Goal: Task Accomplishment & Management: Manage account settings

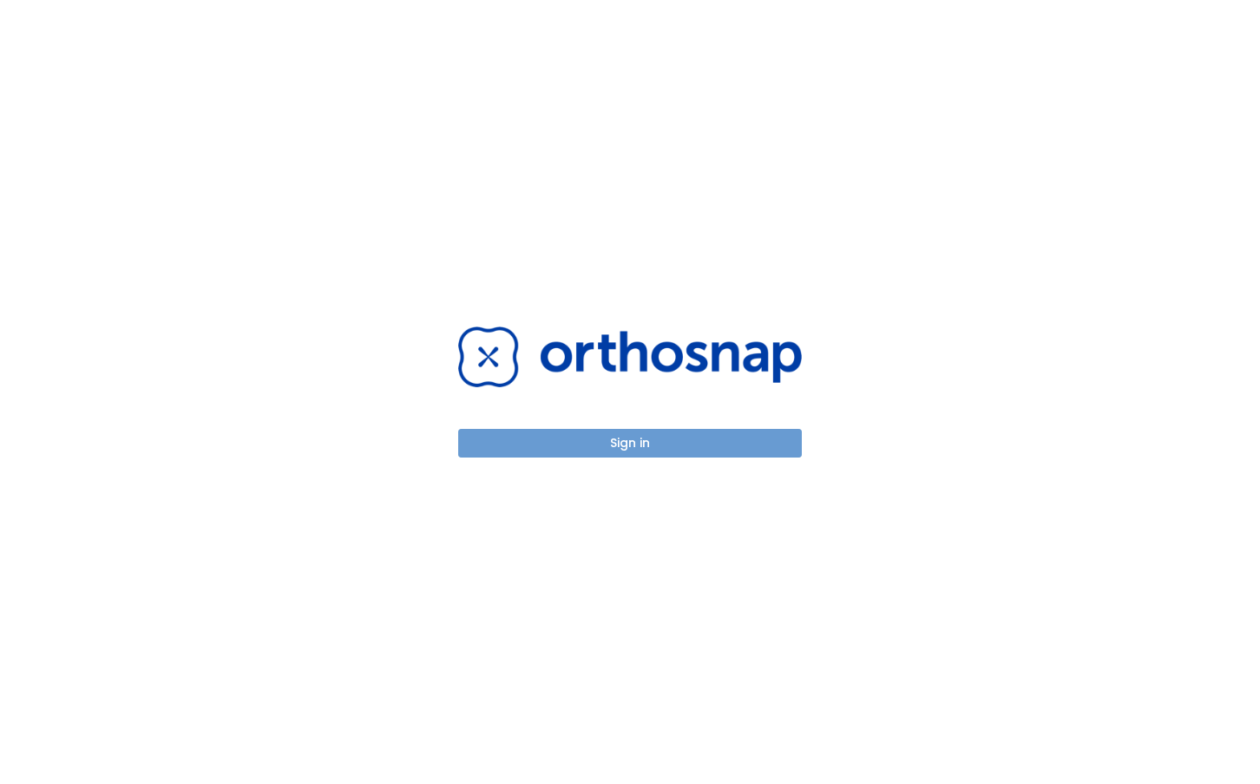
click at [647, 445] on button "Sign in" at bounding box center [630, 443] width 344 height 29
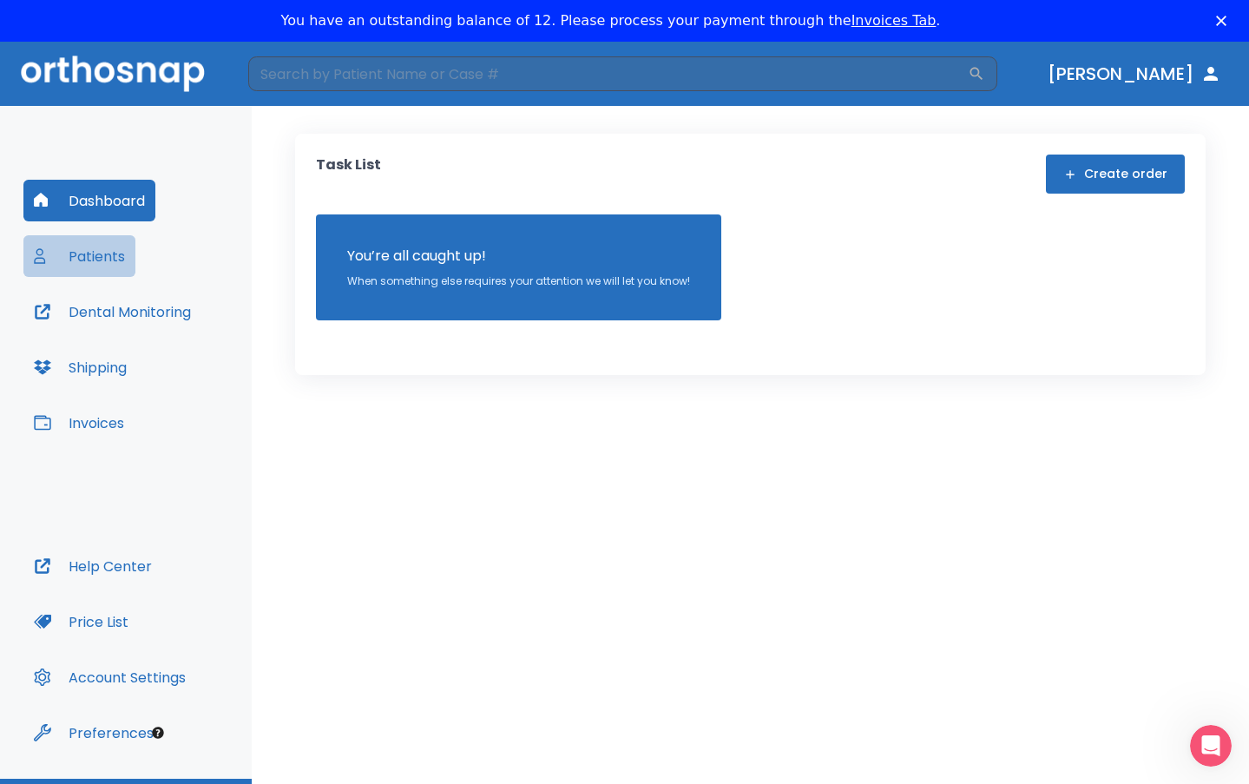
click at [95, 253] on button "Patients" at bounding box center [79, 256] width 112 height 42
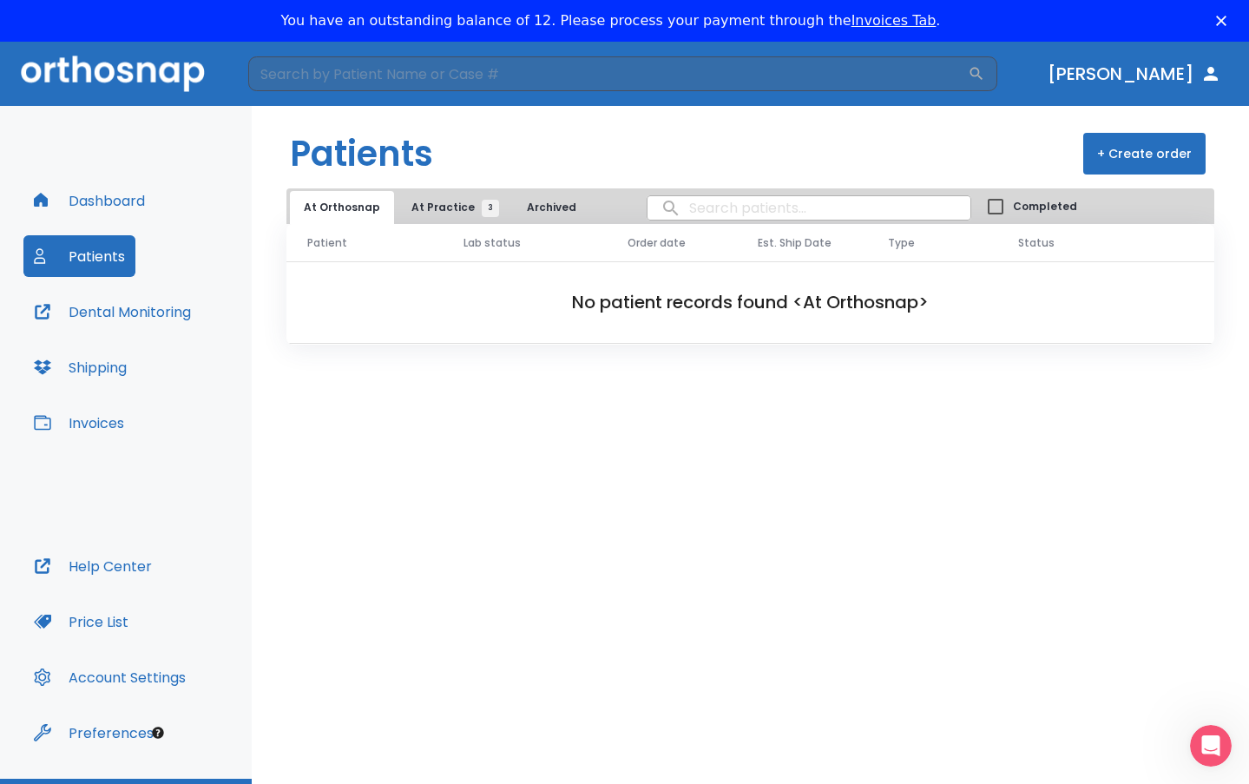
click at [450, 208] on span "At Practice 3" at bounding box center [450, 208] width 79 height 16
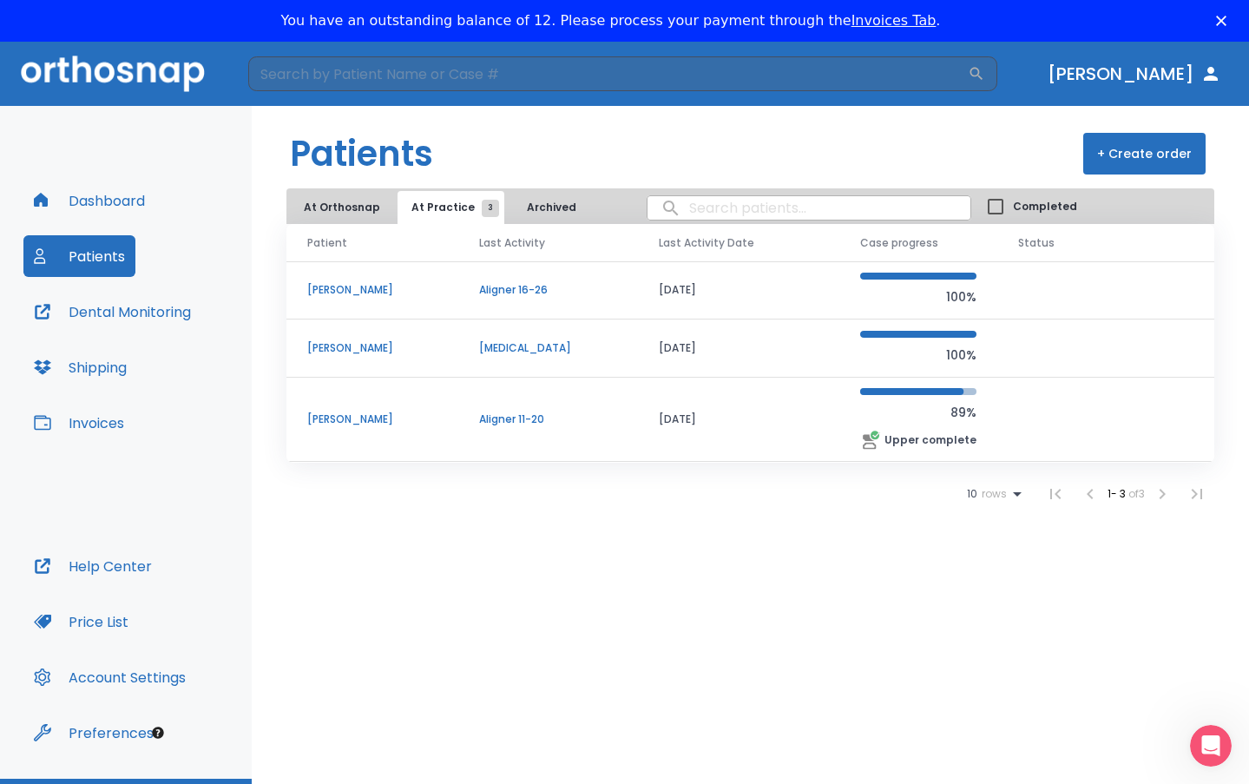
click at [345, 351] on p "[PERSON_NAME]" at bounding box center [372, 348] width 130 height 16
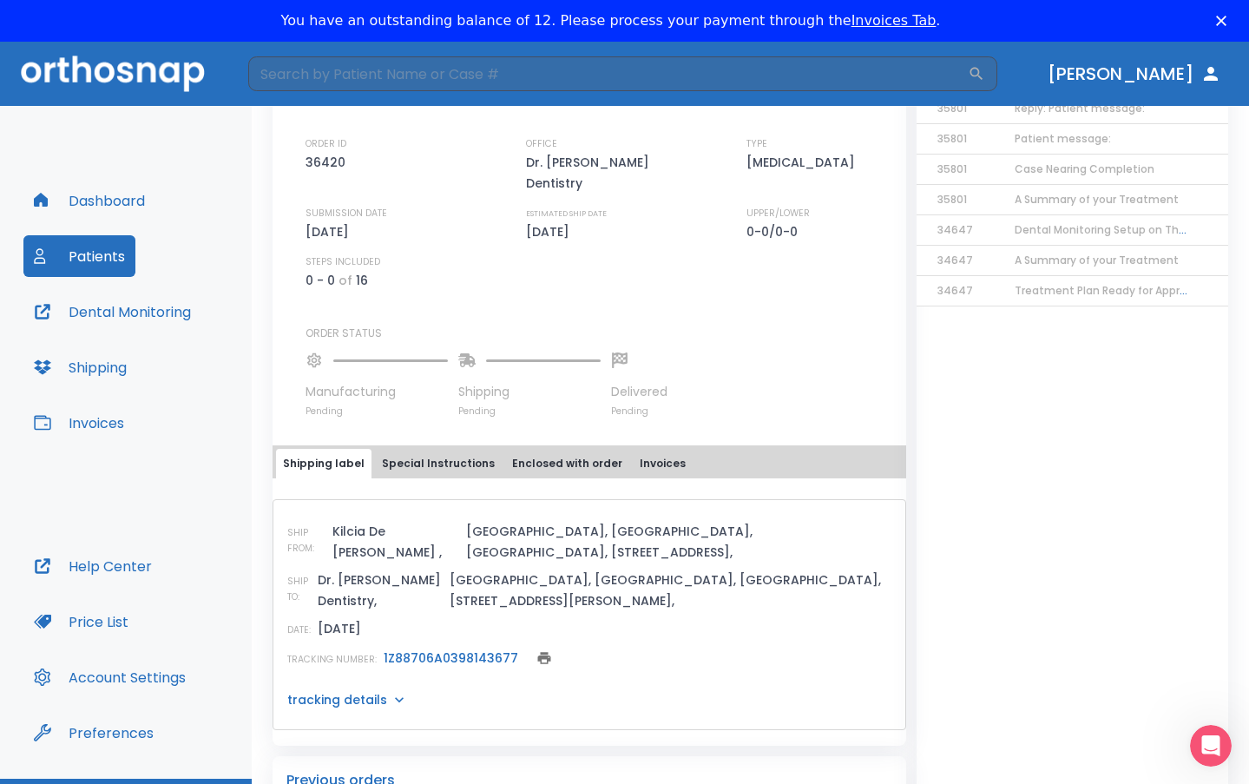
scroll to position [434, 0]
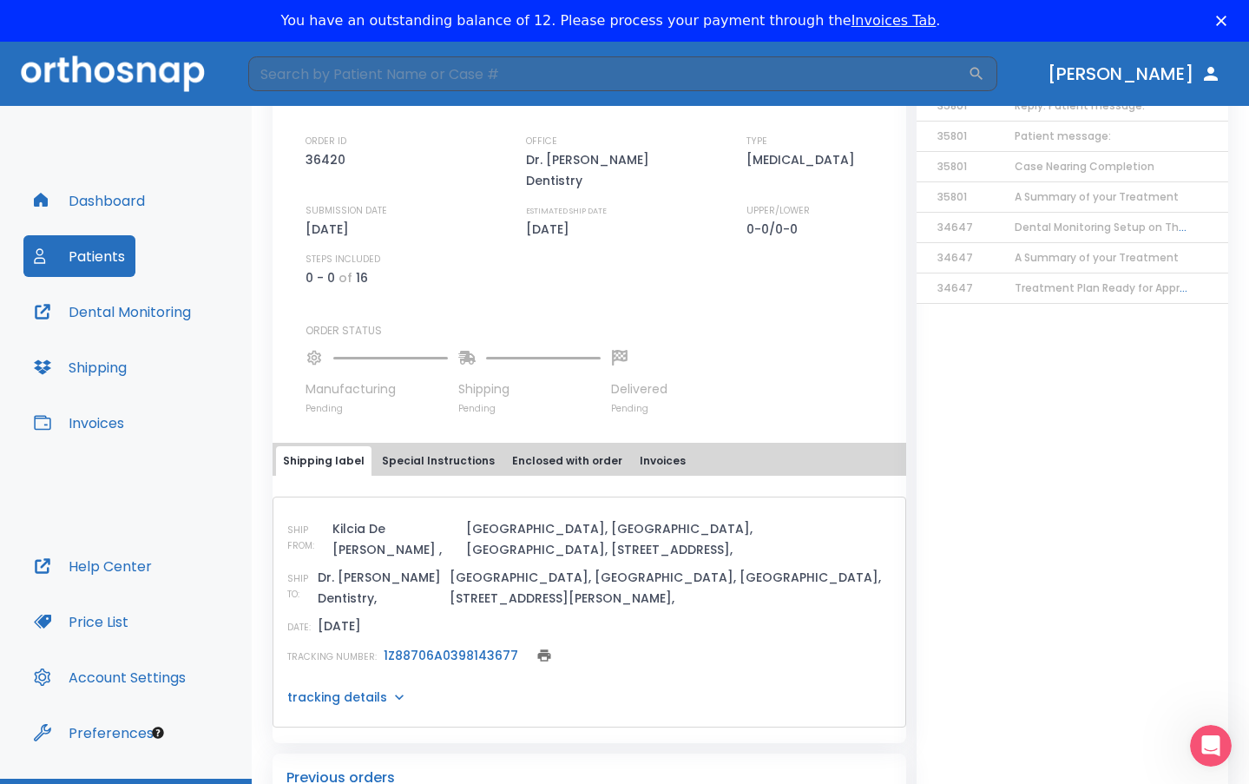
click at [431, 647] on link "1Z88706A0398143677" at bounding box center [451, 655] width 135 height 17
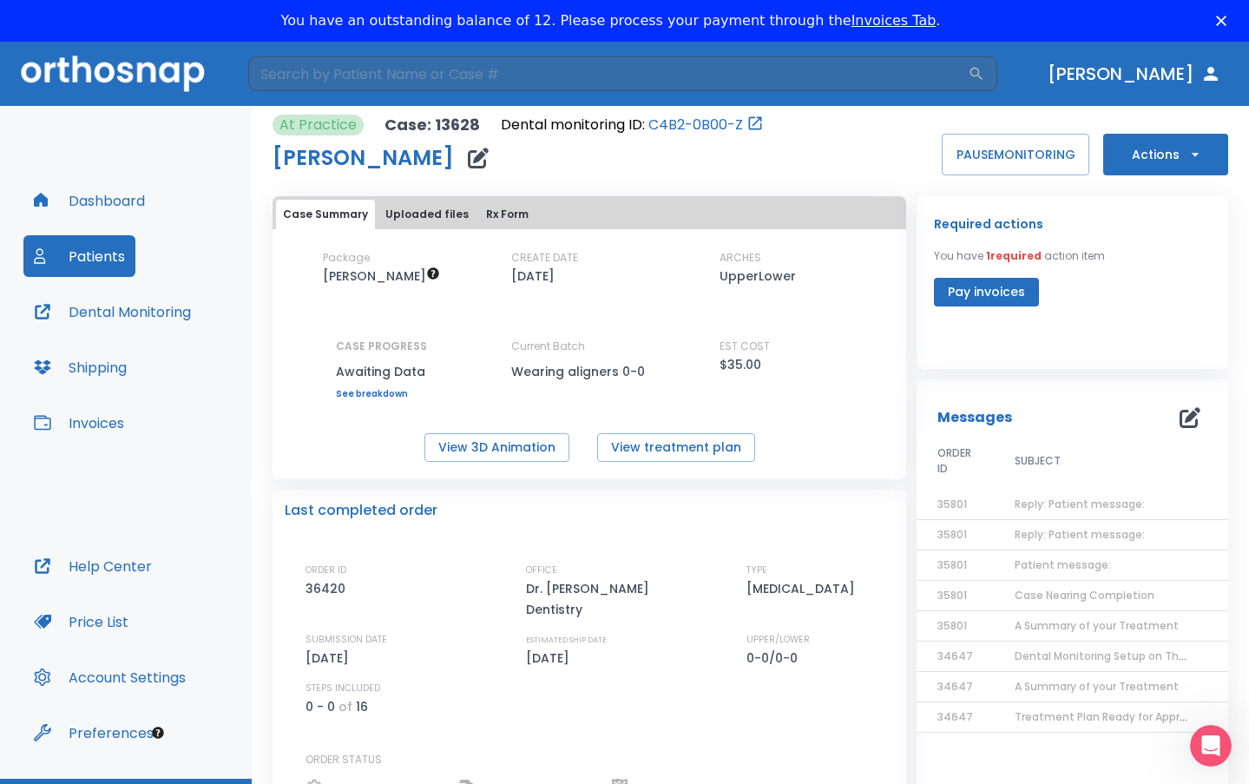
scroll to position [0, 0]
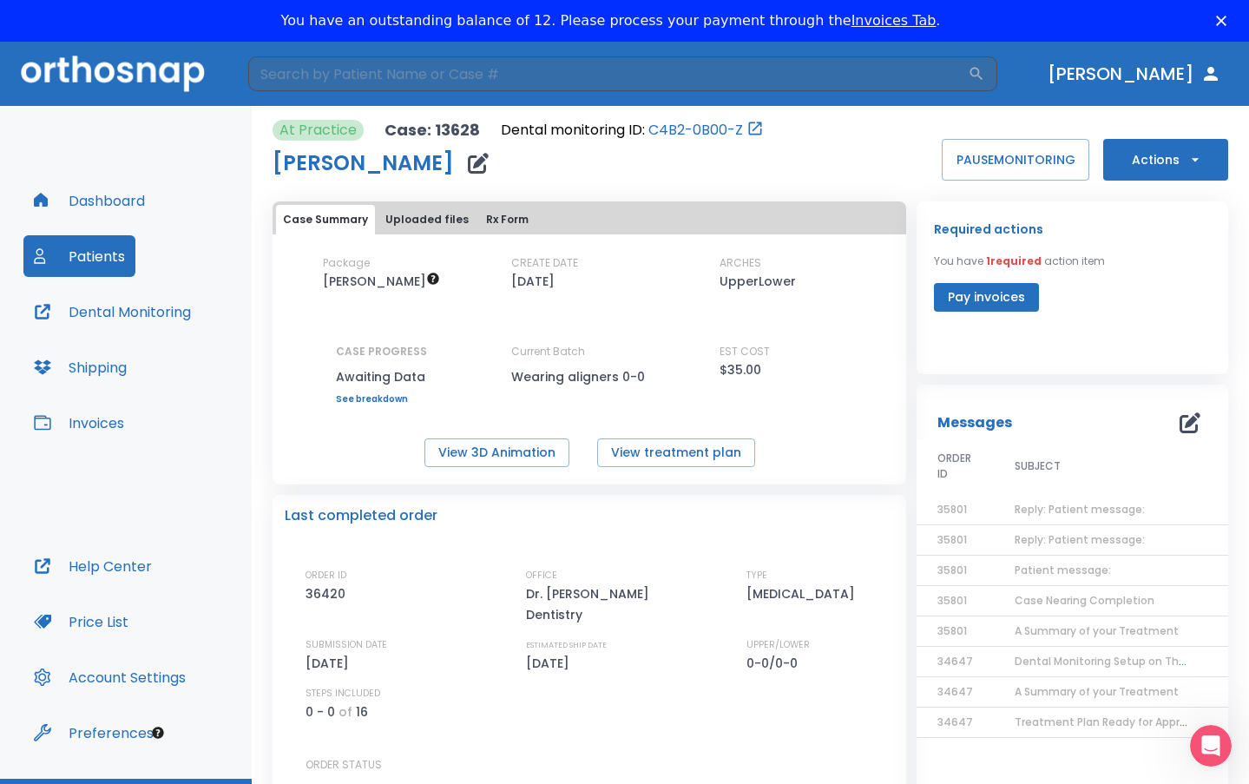
click at [1075, 499] on td "Reply: Patient message:" at bounding box center [1102, 510] width 217 height 30
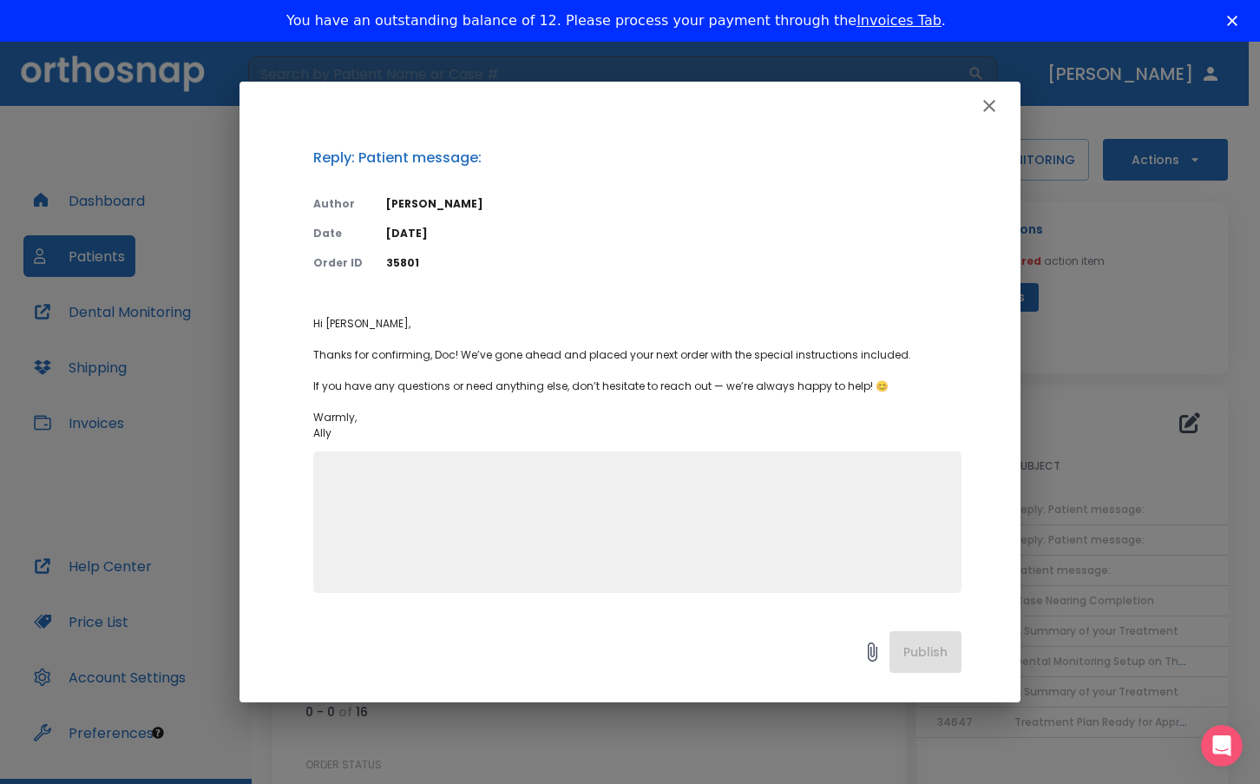
click at [982, 102] on icon "button" at bounding box center [989, 105] width 21 height 21
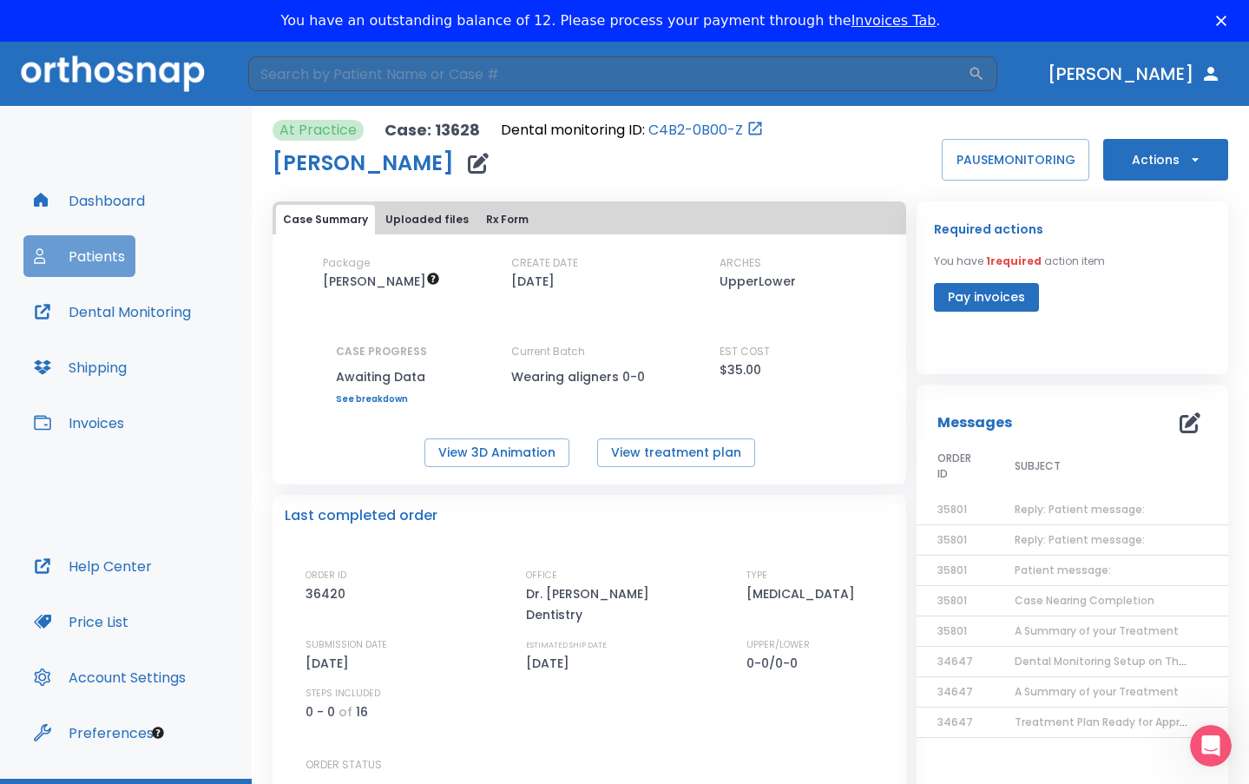
click at [80, 253] on button "Patients" at bounding box center [79, 256] width 112 height 42
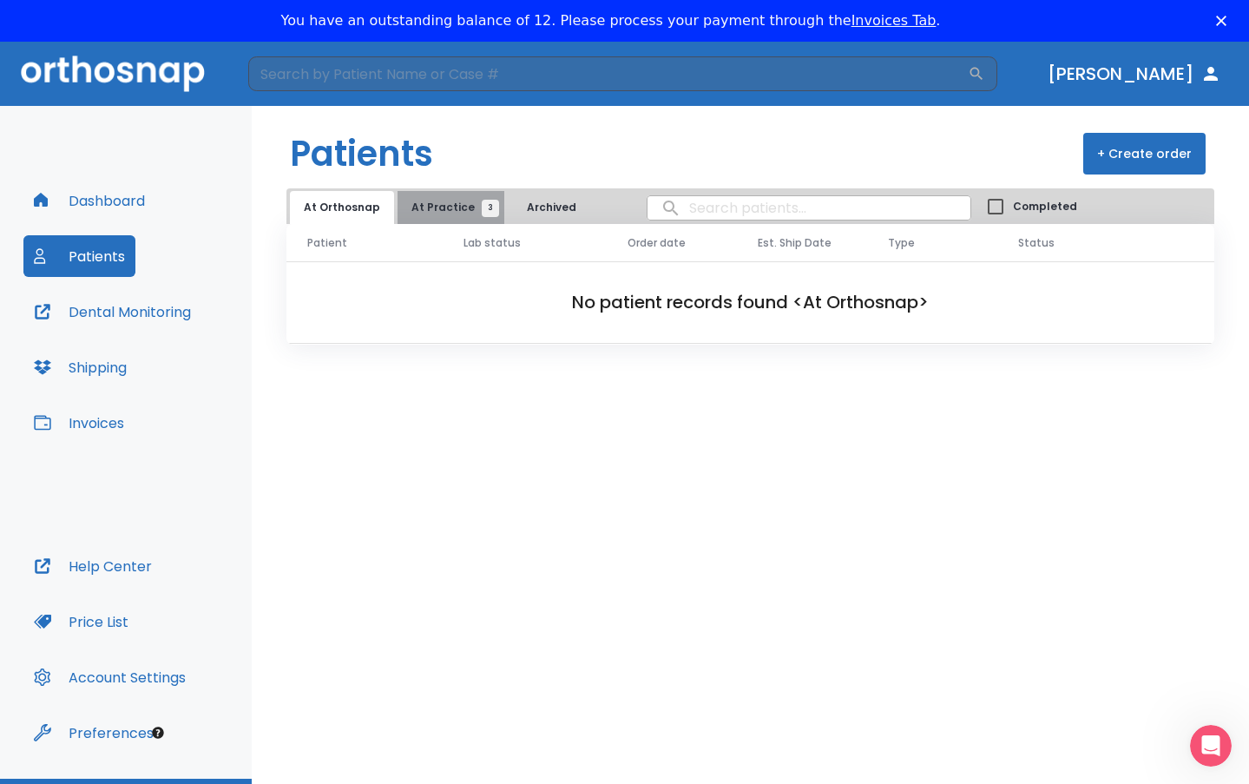
click at [451, 203] on span "At Practice 3" at bounding box center [450, 208] width 79 height 16
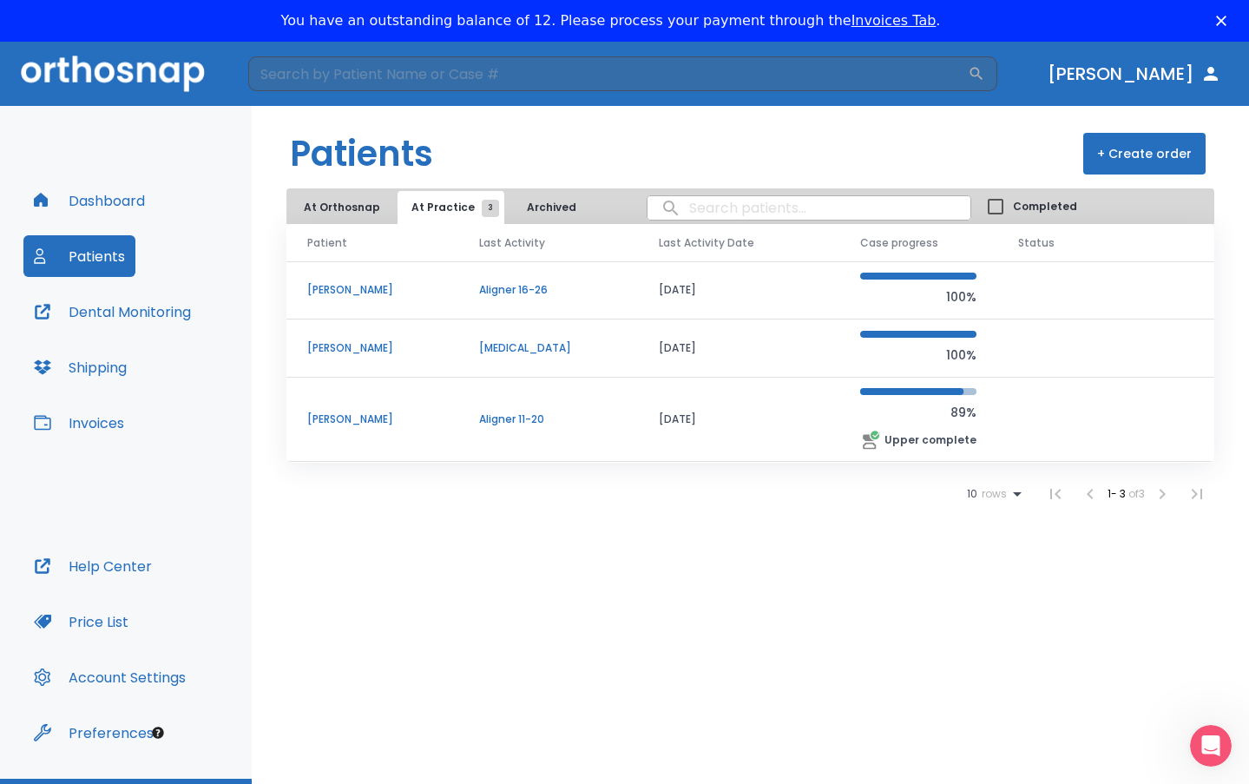
click at [331, 414] on p "[PERSON_NAME]" at bounding box center [372, 419] width 130 height 16
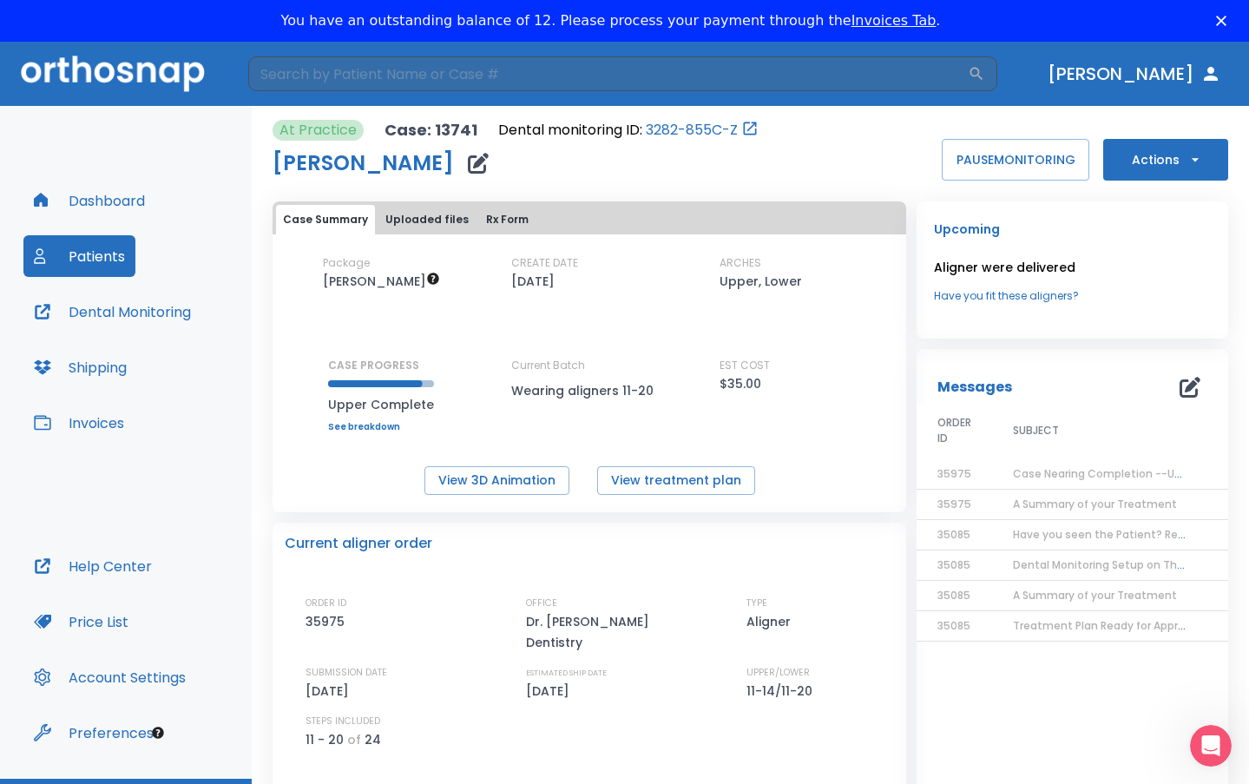
click at [160, 316] on button "Dental Monitoring" at bounding box center [112, 312] width 178 height 42
